Goal: Information Seeking & Learning: Check status

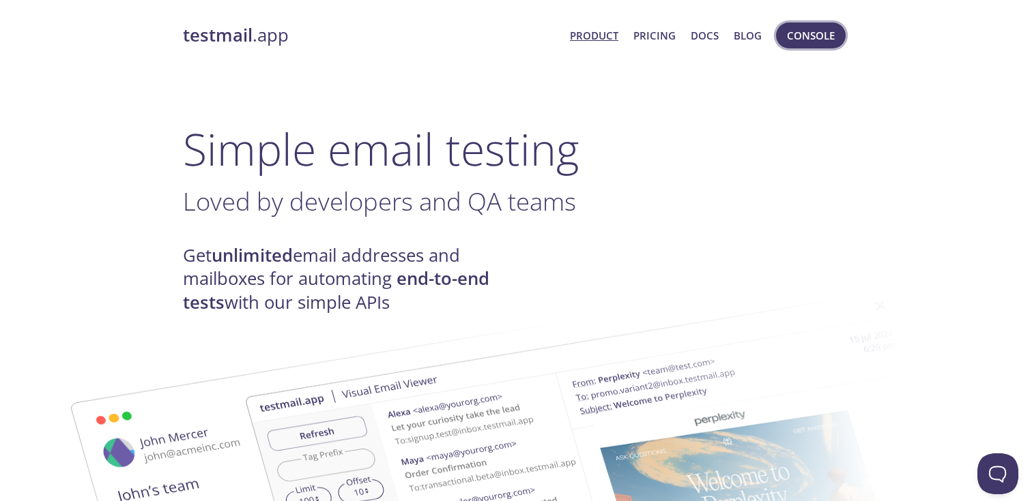
click at [814, 39] on span "Console" at bounding box center [811, 36] width 48 height 18
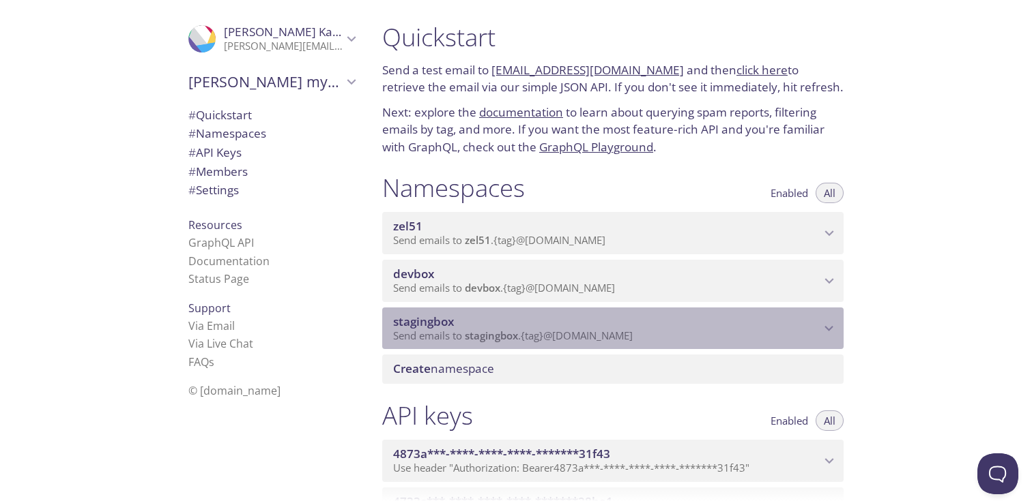
click at [699, 318] on span "stagingbox" at bounding box center [606, 322] width 427 height 15
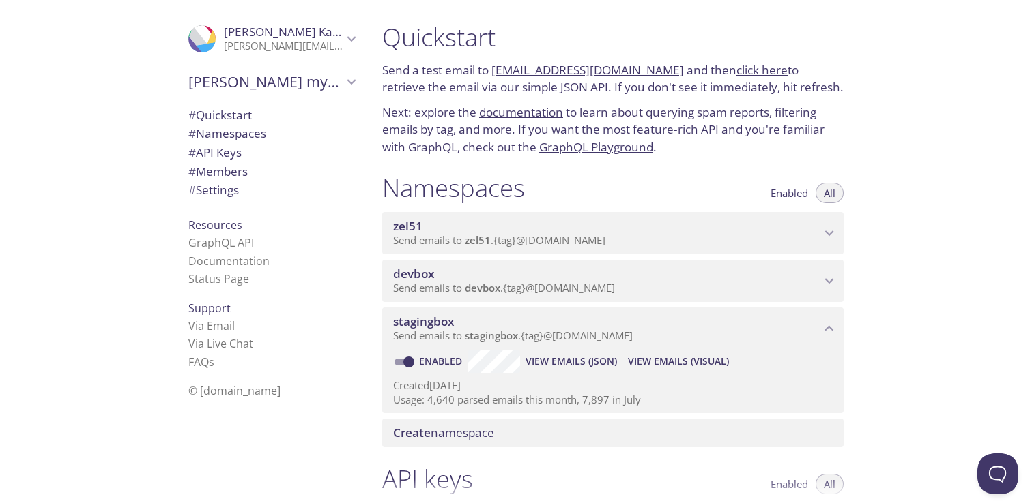
click at [678, 365] on span "View Emails (Visual)" at bounding box center [678, 361] width 101 height 16
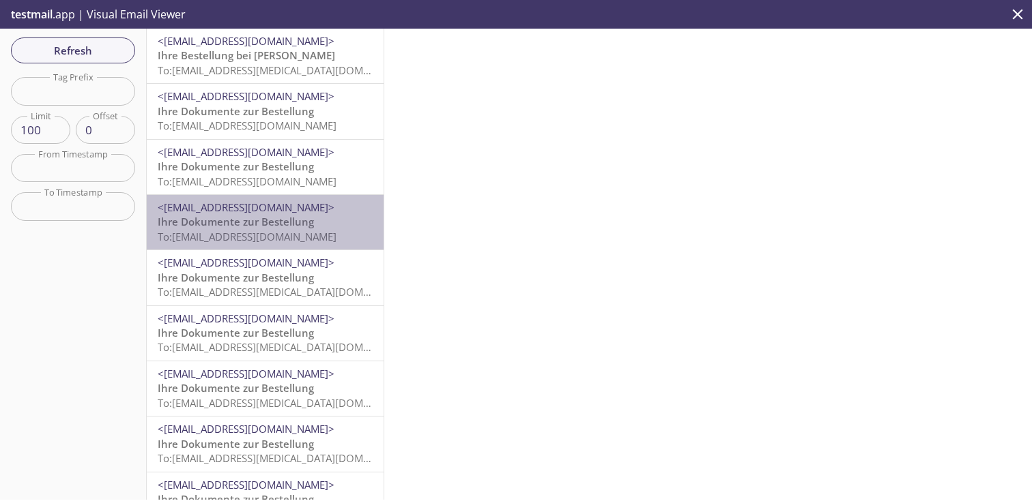
click at [252, 228] on span "Ihre Dokumente zur Bestellung" at bounding box center [236, 222] width 156 height 14
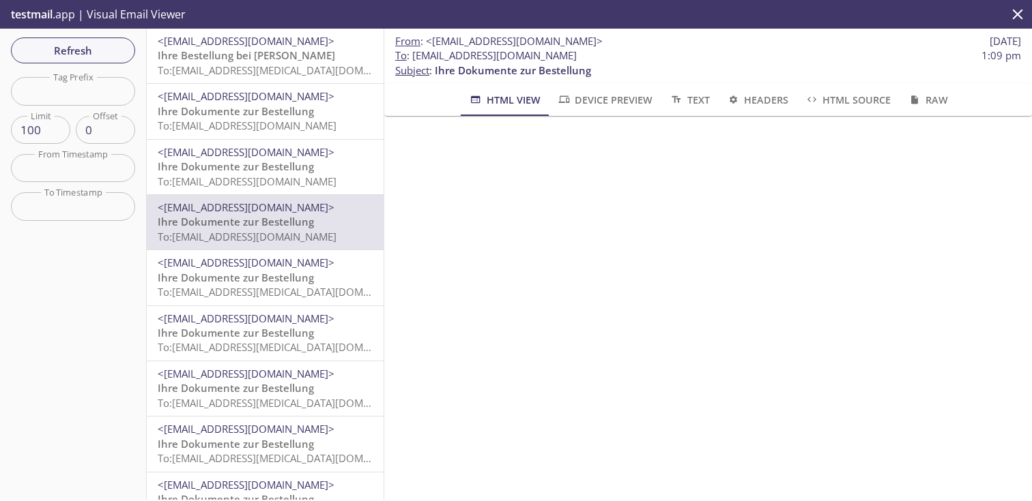
click at [256, 170] on span "Ihre Dokumente zur Bestellung" at bounding box center [236, 167] width 156 height 14
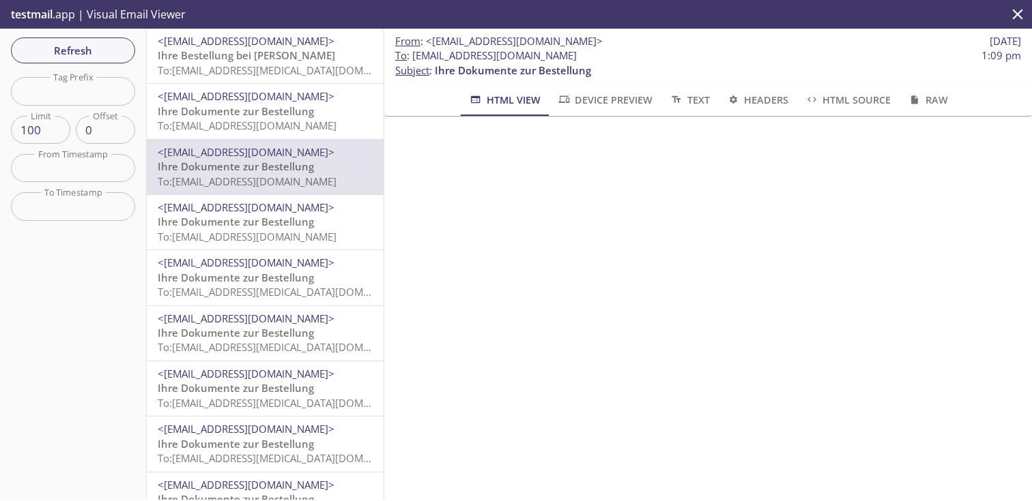
click at [263, 221] on span "Ihre Dokumente zur Bestellung" at bounding box center [236, 222] width 156 height 14
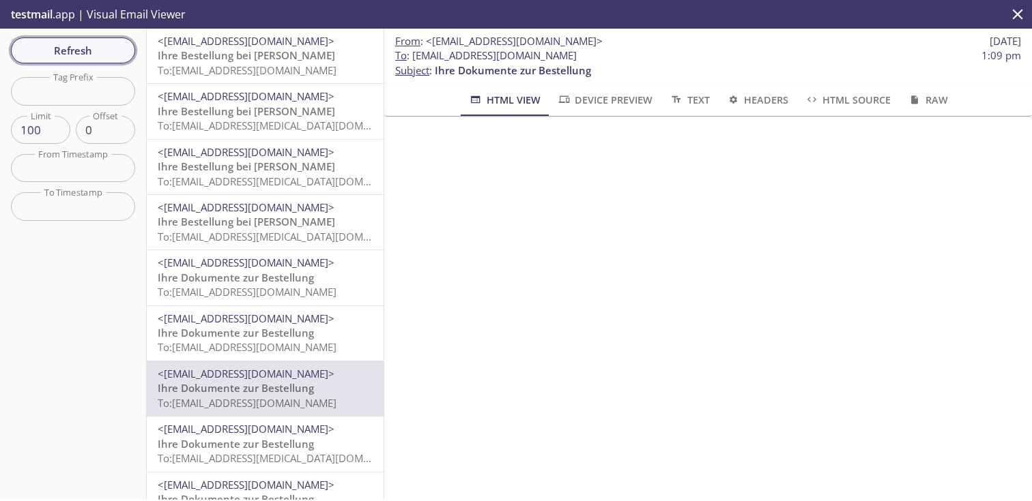
click at [123, 51] on span "Refresh" at bounding box center [73, 51] width 102 height 18
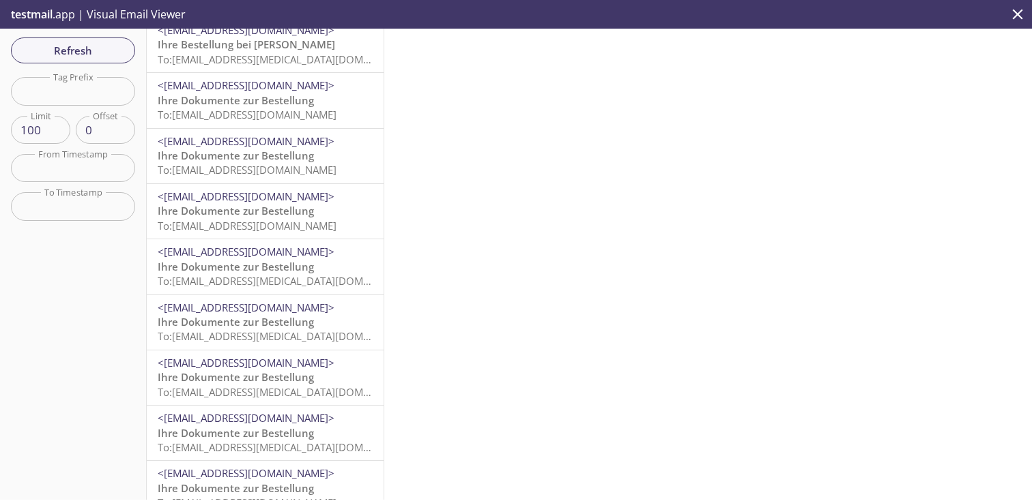
scroll to position [188, 0]
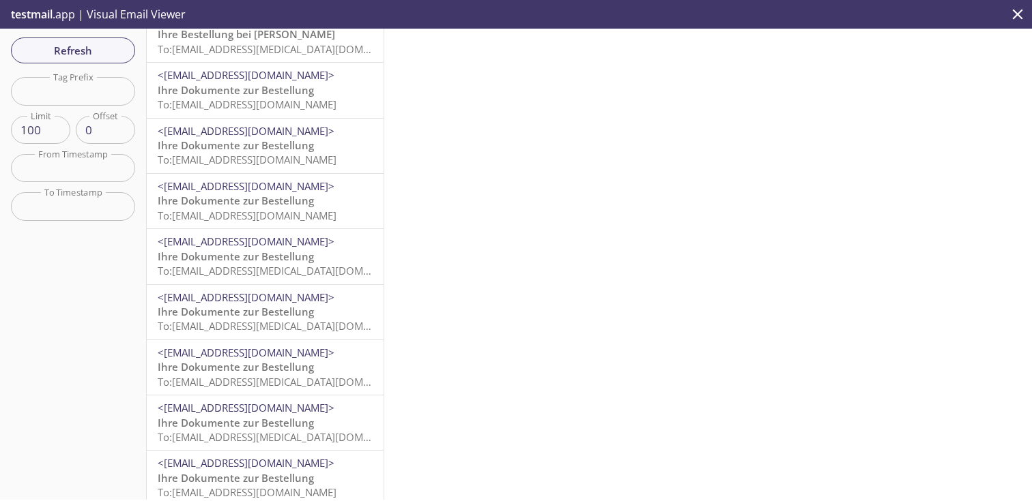
click at [102, 87] on input "text" at bounding box center [73, 91] width 124 height 28
paste input "1-JDBALZXU"
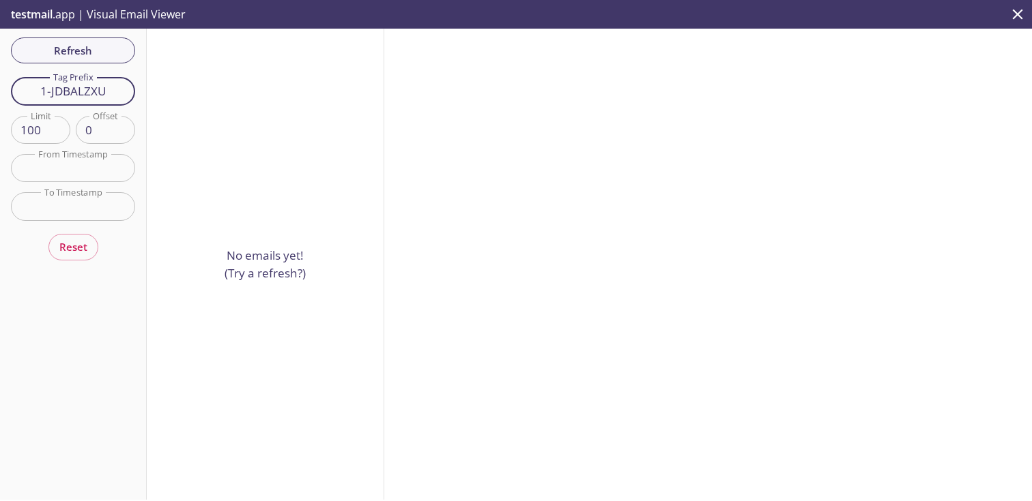
drag, startPoint x: 114, startPoint y: 93, endPoint x: 0, endPoint y: 91, distance: 113.9
click at [0, 91] on div "Refresh Filters Tag Prefix 1-JDBALZXU Tag Prefix Limit 100 Limit Offset 0 Offse…" at bounding box center [73, 264] width 147 height 471
paste input "einloeser"
type input "einloeser"
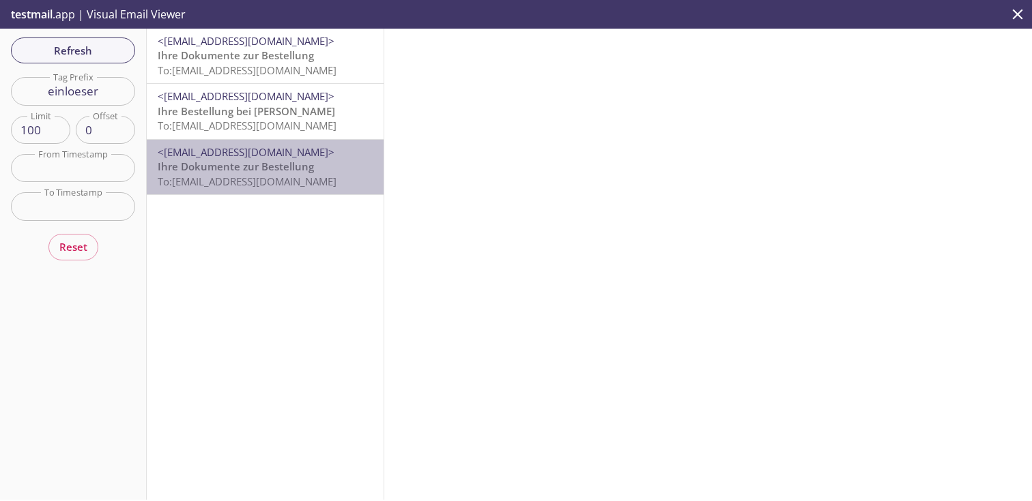
click at [252, 171] on span "Ihre Dokumente zur Bestellung" at bounding box center [236, 167] width 156 height 14
